Goal: Task Accomplishment & Management: Complete application form

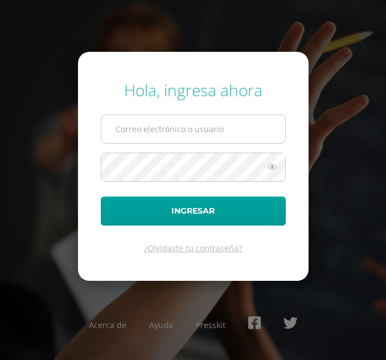
type input "irmasamines2023@maiagt.org"
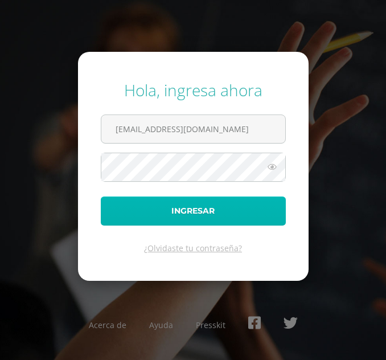
click at [162, 205] on button "Ingresar" at bounding box center [193, 211] width 185 height 29
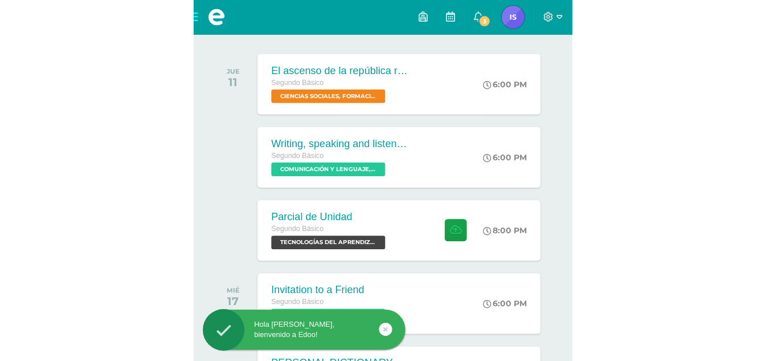
scroll to position [179, 0]
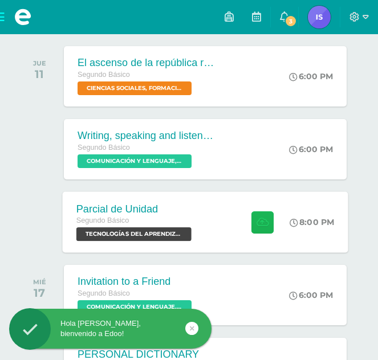
click at [266, 222] on icon at bounding box center [262, 222] width 12 height 10
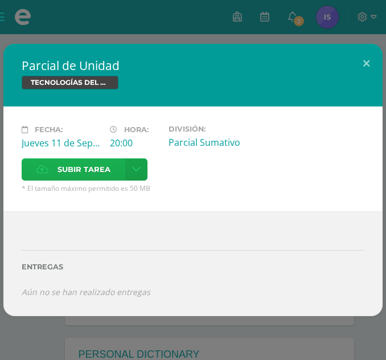
click at [103, 170] on span "Subir tarea" at bounding box center [84, 169] width 53 height 21
click at [0, 0] on input "Subir tarea" at bounding box center [0, 0] width 0 height 0
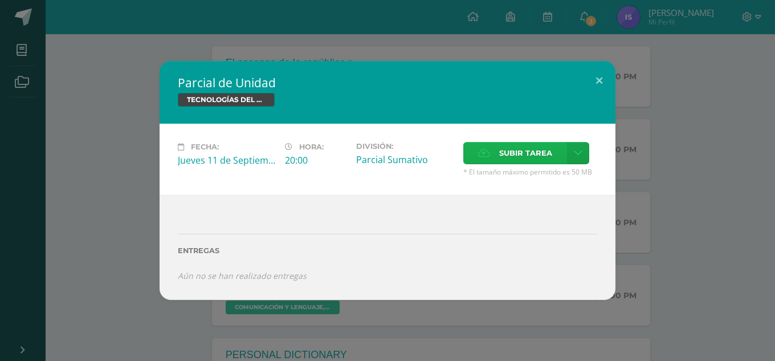
click at [386, 151] on icon at bounding box center [484, 152] width 12 height 7
click at [0, 0] on input "Subir tarea" at bounding box center [0, 0] width 0 height 0
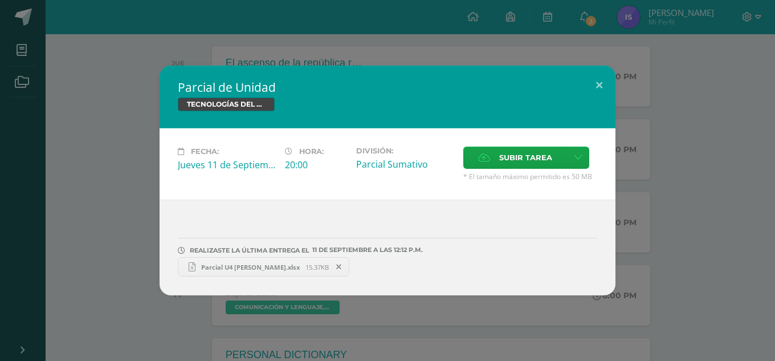
click at [259, 269] on span "Parcial U4 Irma Samines.xlsx" at bounding box center [250, 267] width 110 height 9
click at [386, 83] on button at bounding box center [599, 85] width 32 height 39
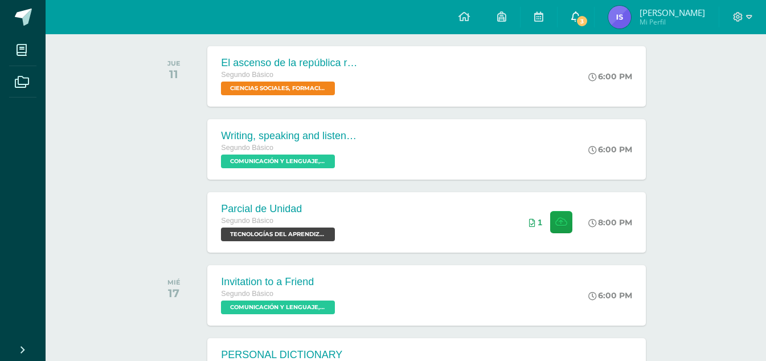
click at [386, 25] on span "3" at bounding box center [582, 21] width 13 height 13
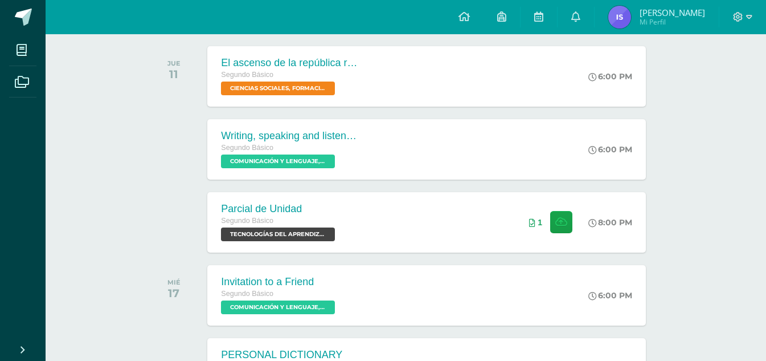
click at [386, 10] on div at bounding box center [743, 17] width 47 height 34
click at [386, 23] on span at bounding box center [742, 17] width 19 height 13
click at [386, 78] on span "Cerrar sesión" at bounding box center [713, 77] width 51 height 11
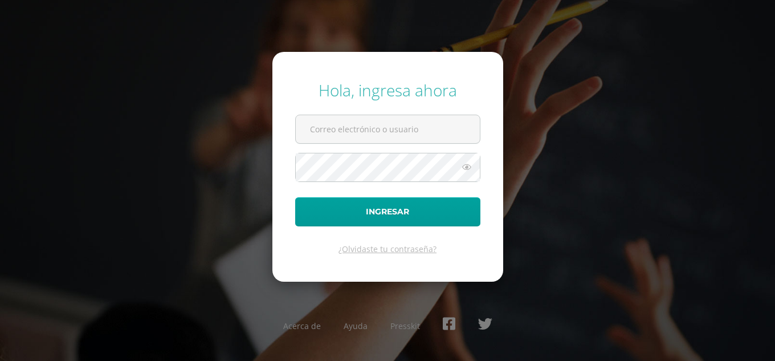
type input "i"
